Goal: Transaction & Acquisition: Purchase product/service

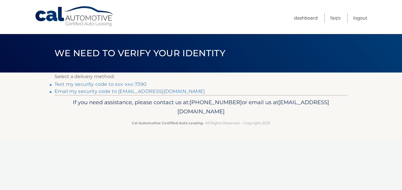
click at [117, 84] on link "Text my security code to xxx-xxx-7390" at bounding box center [100, 84] width 92 height 6
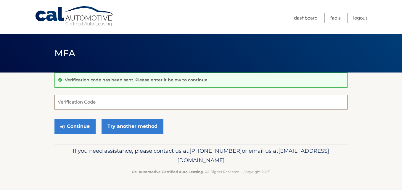
click at [90, 102] on input "Verification Code" at bounding box center [200, 102] width 293 height 15
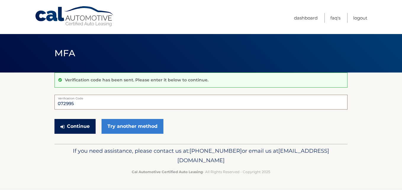
type input "072995"
click at [66, 124] on button "Continue" at bounding box center [74, 126] width 41 height 15
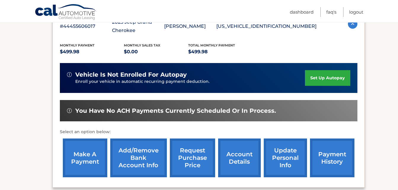
scroll to position [118, 0]
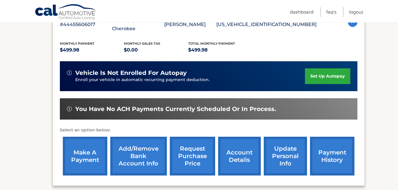
click at [83, 155] on link "make a payment" at bounding box center [85, 156] width 44 height 39
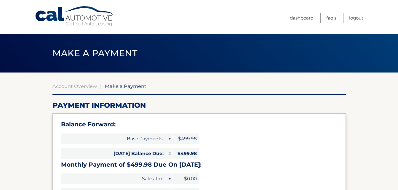
select select "Mzg5NTg4ZjQtNzk2MS00ZmE1LThjYzgtZWUwMGI5NGI4NmFh"
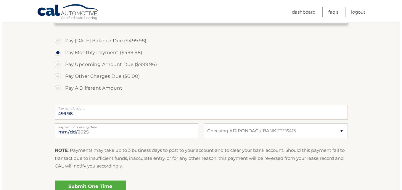
scroll to position [207, 0]
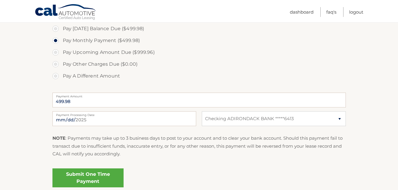
click at [93, 176] on link "Submit One Time Payment" at bounding box center [87, 177] width 71 height 19
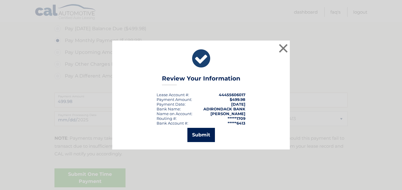
click at [202, 133] on button "Submit" at bounding box center [201, 135] width 28 height 14
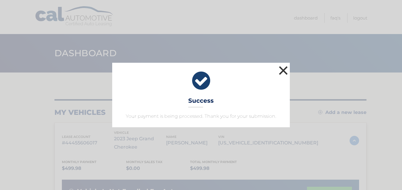
click at [283, 70] on button "×" at bounding box center [283, 71] width 12 height 12
